Goal: Use online tool/utility: Utilize a website feature to perform a specific function

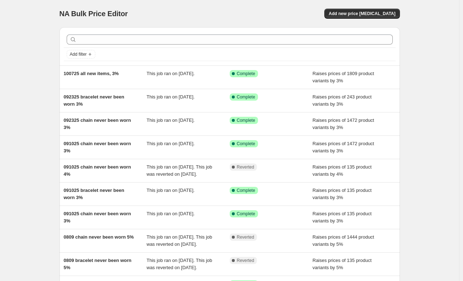
click at [35, 32] on div "NA Bulk Price Editor. This page is ready NA Bulk Price Editor Add new price cha…" at bounding box center [230, 184] width 460 height 369
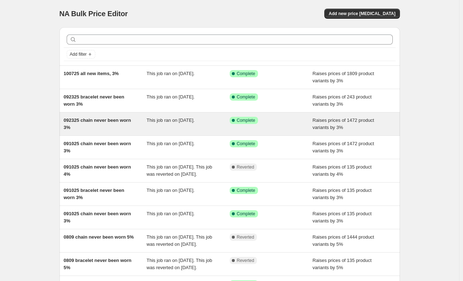
click at [124, 129] on div "092325 chain never been worn 3%" at bounding box center [105, 124] width 83 height 14
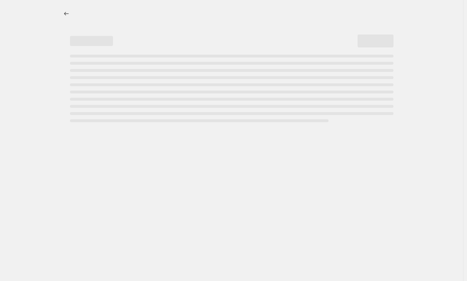
select select "percentage"
select select "no_change"
select select "collection"
select select "product_status"
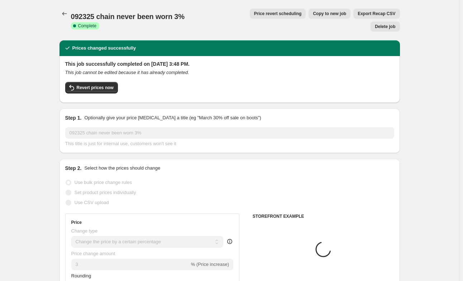
click at [313, 13] on span "Copy to new job" at bounding box center [329, 14] width 33 height 6
select select "percentage"
select select "no_change"
select select "collection"
select select "product_status"
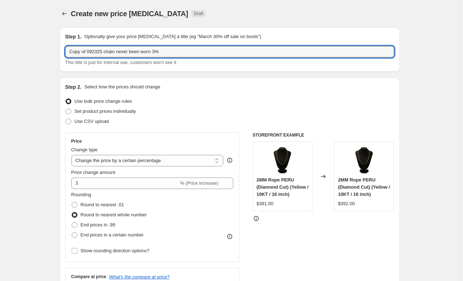
drag, startPoint x: 87, startPoint y: 50, endPoint x: 50, endPoint y: 56, distance: 37.3
type input "101325 chain never been worn chain peru rope 10%"
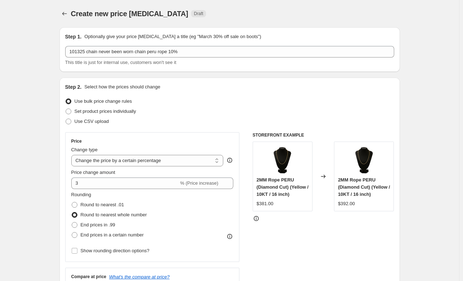
click at [204, 99] on div "Use bulk price change rules" at bounding box center [229, 101] width 329 height 10
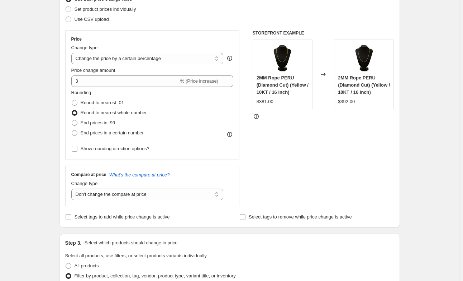
scroll to position [108, 0]
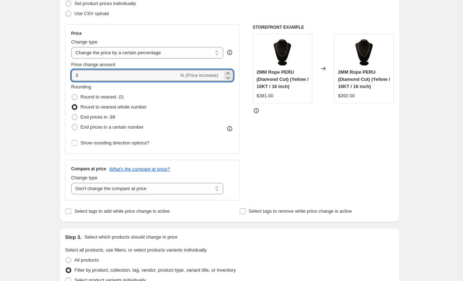
drag, startPoint x: 103, startPoint y: 76, endPoint x: 59, endPoint y: 78, distance: 44.2
type input "10"
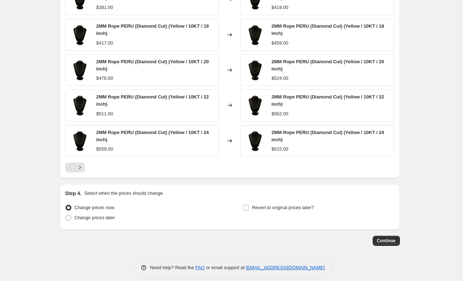
scroll to position [545, 0]
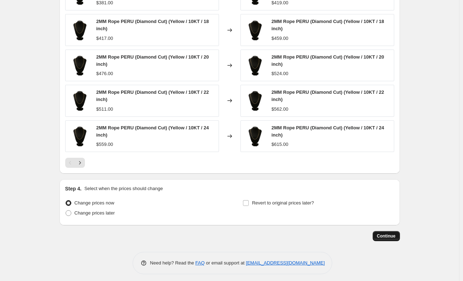
click at [385, 233] on span "Continue" at bounding box center [386, 236] width 19 height 6
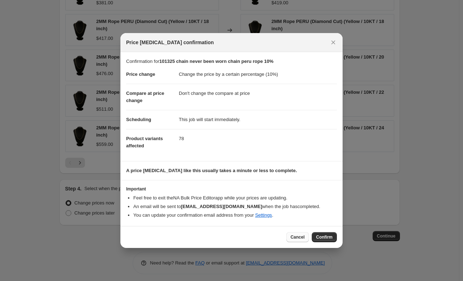
click at [301, 236] on span "Cancel" at bounding box center [298, 237] width 14 height 6
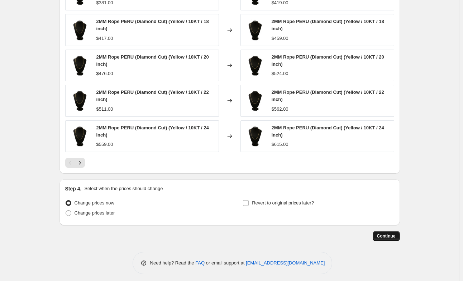
click at [385, 233] on span "Continue" at bounding box center [386, 236] width 19 height 6
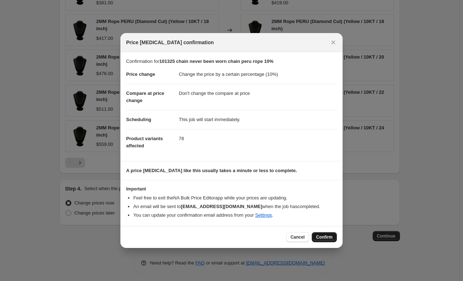
click at [328, 240] on button "Confirm" at bounding box center [324, 237] width 25 height 10
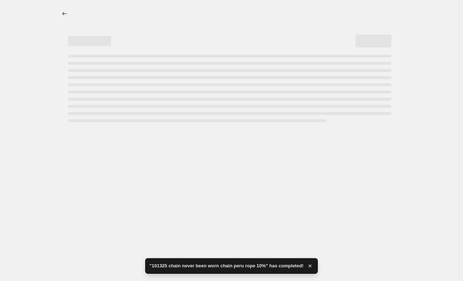
select select "percentage"
select select "no_change"
select select "collection"
select select "product_status"
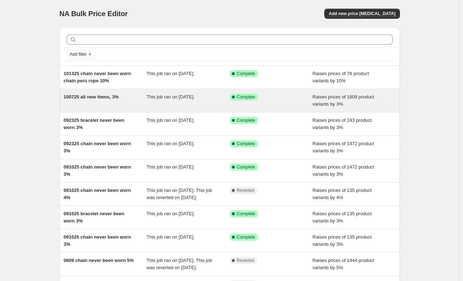
click at [106, 101] on div "100725 all new items, 3%" at bounding box center [105, 100] width 83 height 14
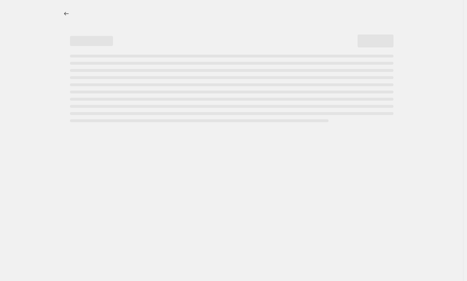
select select "percentage"
select select "no_change"
select select "collection"
select select "product_status"
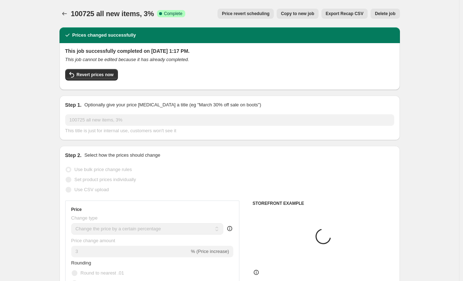
click at [311, 14] on span "Copy to new job" at bounding box center [297, 14] width 33 height 6
select select "percentage"
select select "no_change"
select select "collection"
select select "product_status"
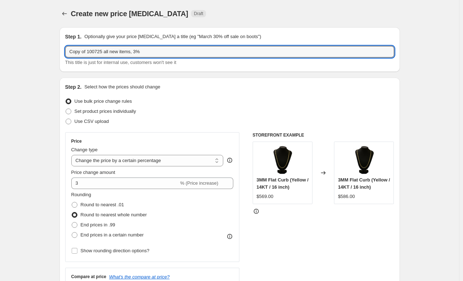
drag, startPoint x: 88, startPoint y: 53, endPoint x: 42, endPoint y: 60, distance: 46.4
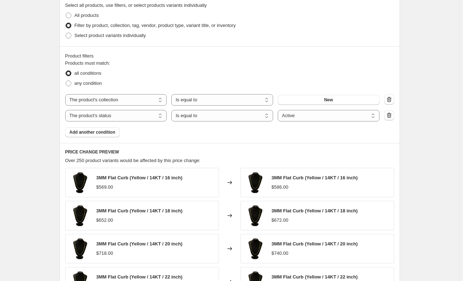
scroll to position [359, 0]
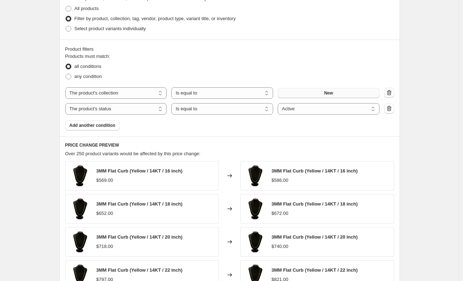
type input "101325 all new items not cali ropes not peru 3%"
click at [344, 95] on button "New" at bounding box center [329, 93] width 102 height 10
click at [400, 50] on div "Product filters Products must match: all conditions any condition The product T…" at bounding box center [230, 87] width 341 height 96
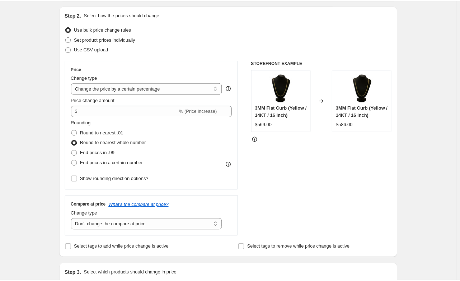
scroll to position [36, 0]
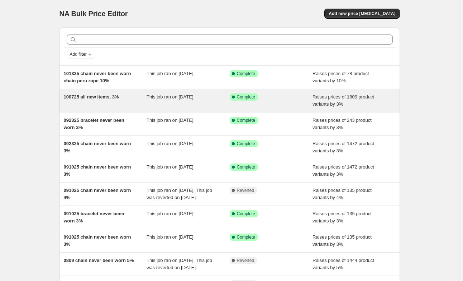
click at [122, 99] on div "100725 all new items, 3%" at bounding box center [105, 100] width 83 height 14
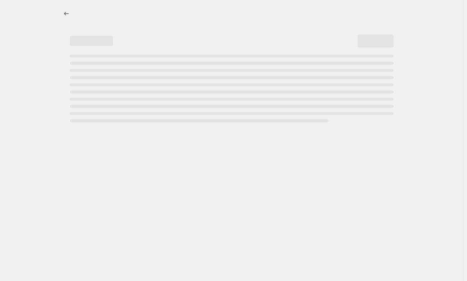
select select "percentage"
select select "no_change"
select select "collection"
select select "product_status"
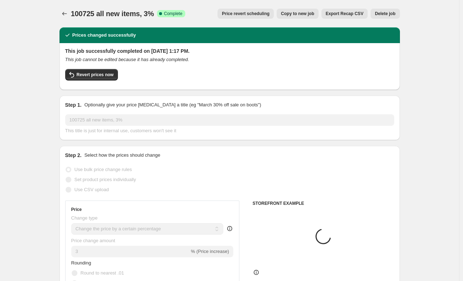
click at [314, 14] on span "Copy to new job" at bounding box center [297, 14] width 33 height 6
select select "percentage"
select select "no_change"
select select "collection"
select select "product_status"
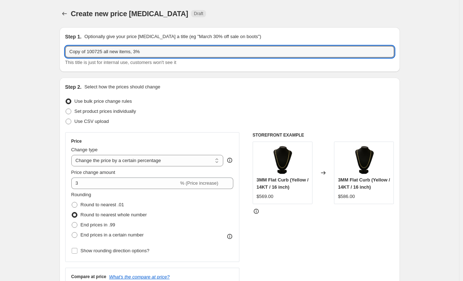
drag, startPoint x: 103, startPoint y: 51, endPoint x: -16, endPoint y: 55, distance: 118.8
click at [0, 55] on html "Home Settings Plans Skip to content Create new price [MEDICAL_DATA]. This page …" at bounding box center [231, 140] width 463 height 281
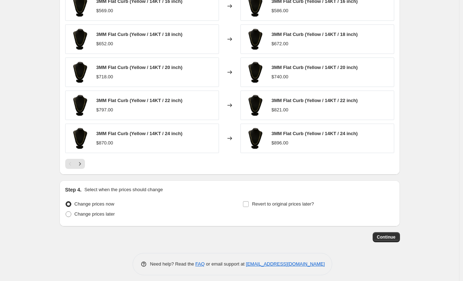
scroll to position [533, 0]
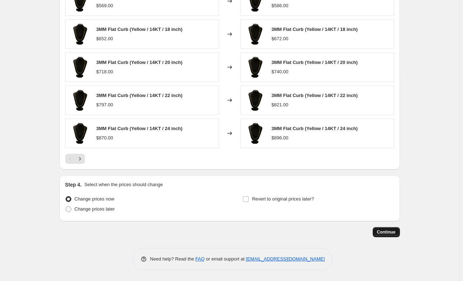
type input "101325 all new items minus cali rope minus peru 3%"
click at [385, 230] on span "Continue" at bounding box center [386, 232] width 19 height 6
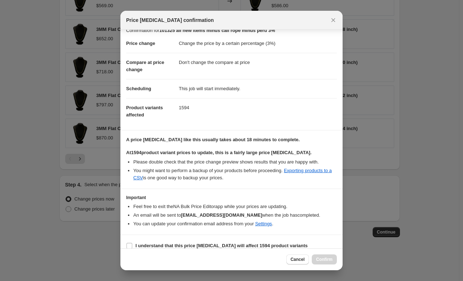
scroll to position [17, 0]
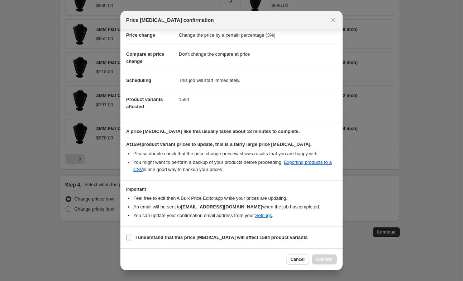
click at [204, 236] on b "I understand that this price [MEDICAL_DATA] will affect 1594 product variants" at bounding box center [222, 236] width 173 height 5
click at [132, 236] on input "I understand that this price [MEDICAL_DATA] will affect 1594 product variants" at bounding box center [130, 237] width 6 height 6
checkbox input "true"
click at [333, 261] on button "Confirm" at bounding box center [324, 259] width 25 height 10
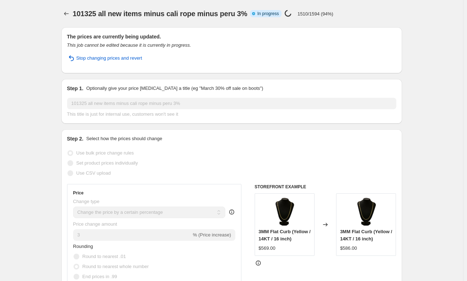
select select "percentage"
select select "no_change"
select select "collection"
select select "product_status"
